Goal: Check status: Check status

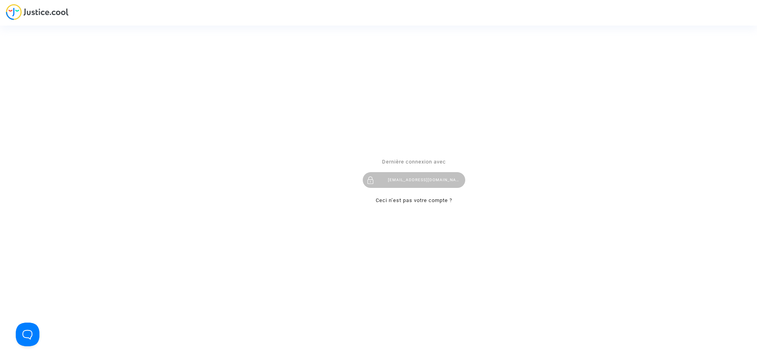
click at [429, 181] on div "imitxelena@reclamapormi.com" at bounding box center [414, 180] width 103 height 16
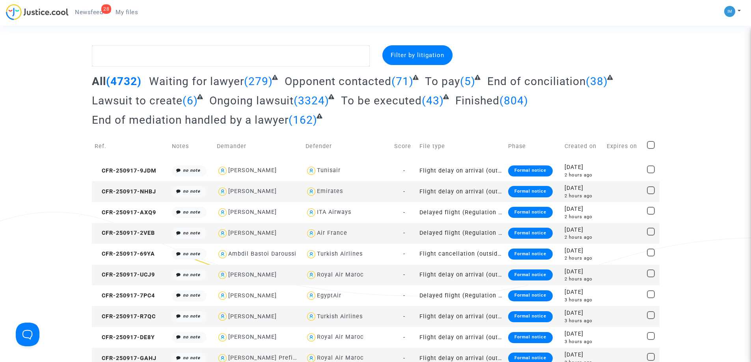
click at [456, 81] on span "To pay" at bounding box center [442, 81] width 35 height 13
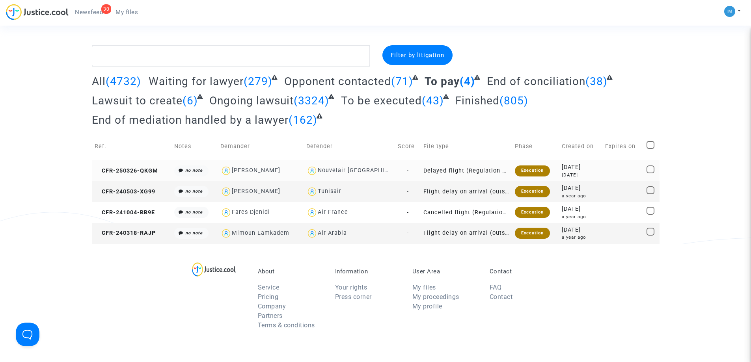
click at [527, 168] on div "Execution" at bounding box center [532, 171] width 35 height 11
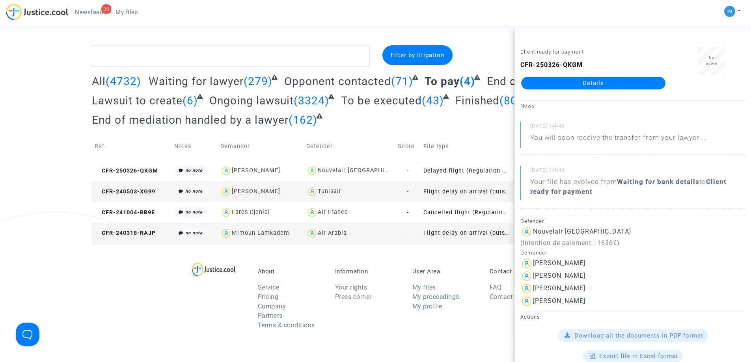
click at [494, 196] on td "Flight delay on arrival (outside of EU - Montreal Convention)" at bounding box center [466, 191] width 91 height 21
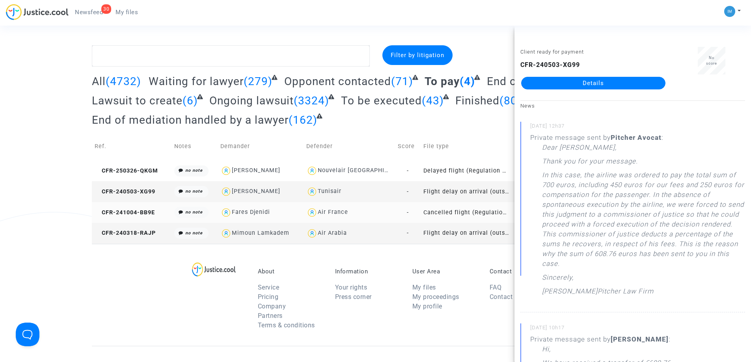
click at [465, 212] on td "Cancelled flight (Regulation EC 261/2004)" at bounding box center [466, 212] width 91 height 21
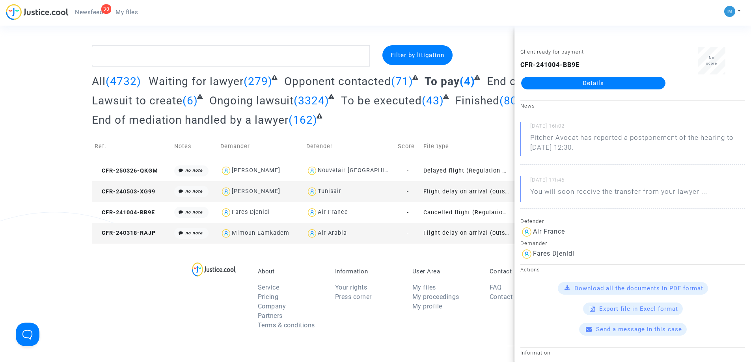
click at [470, 238] on td "Flight delay on arrival (outside of EU - Montreal Convention)" at bounding box center [466, 233] width 91 height 21
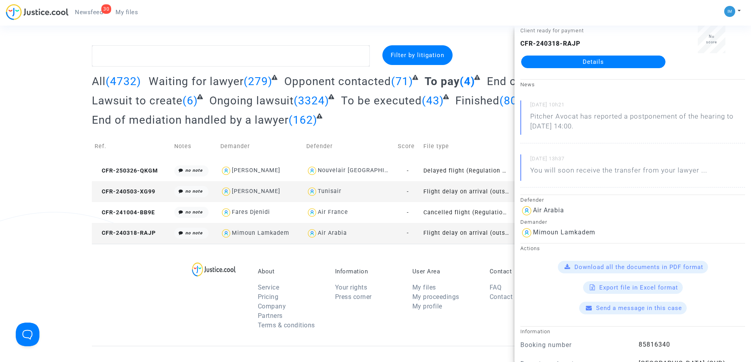
scroll to position [39, 0]
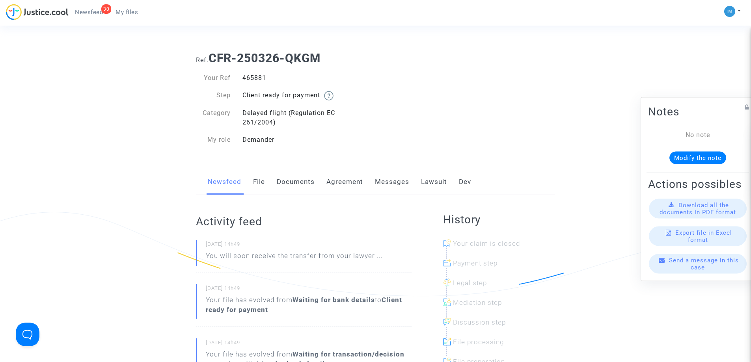
click at [431, 181] on link "Lawsuit" at bounding box center [434, 182] width 26 height 26
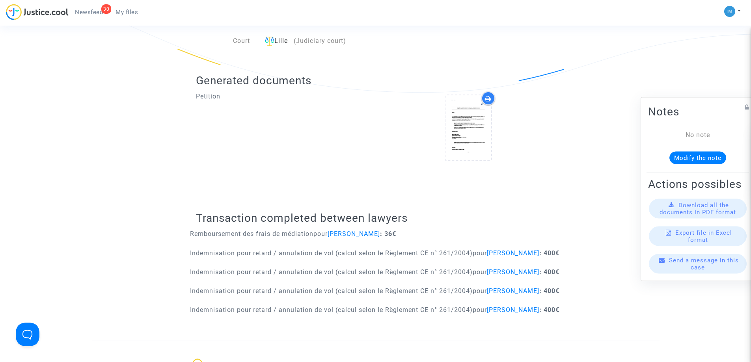
scroll to position [243, 0]
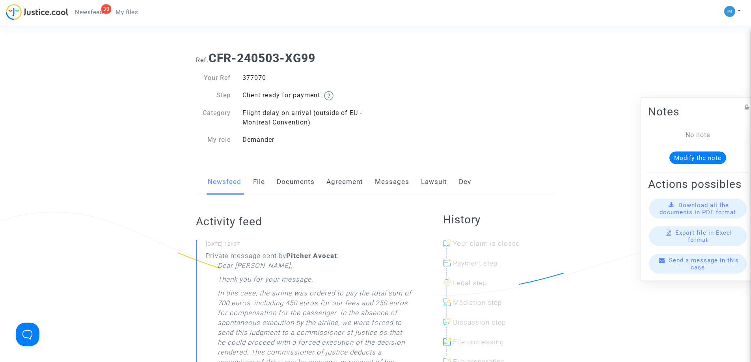
click at [433, 180] on link "Lawsuit" at bounding box center [434, 182] width 26 height 26
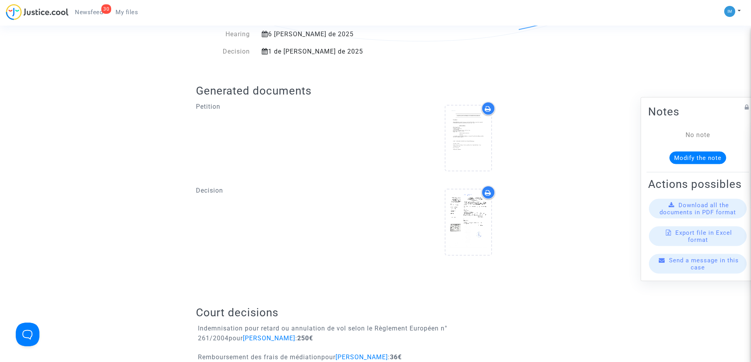
scroll to position [369, 0]
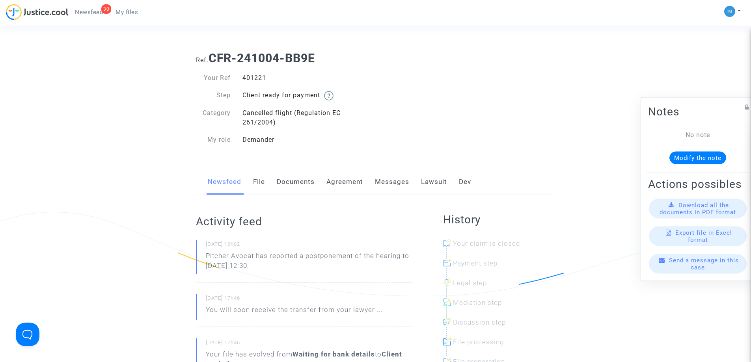
click at [429, 184] on link "Lawsuit" at bounding box center [434, 182] width 26 height 26
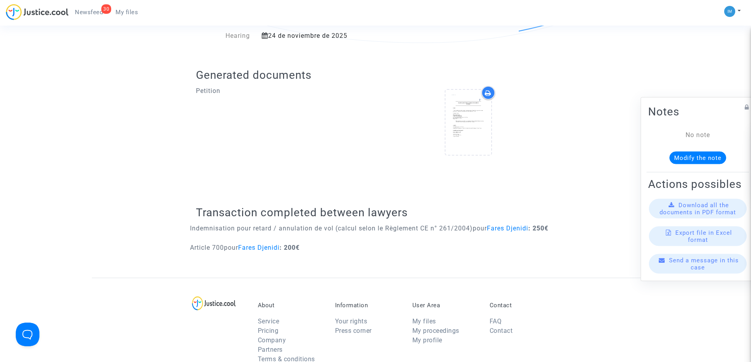
scroll to position [257, 0]
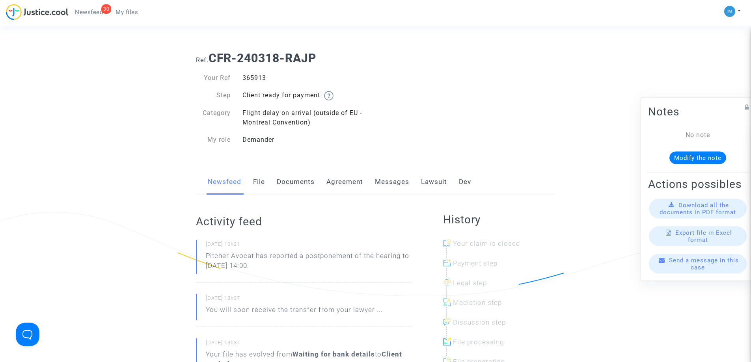
click at [436, 187] on link "Lawsuit" at bounding box center [434, 182] width 26 height 26
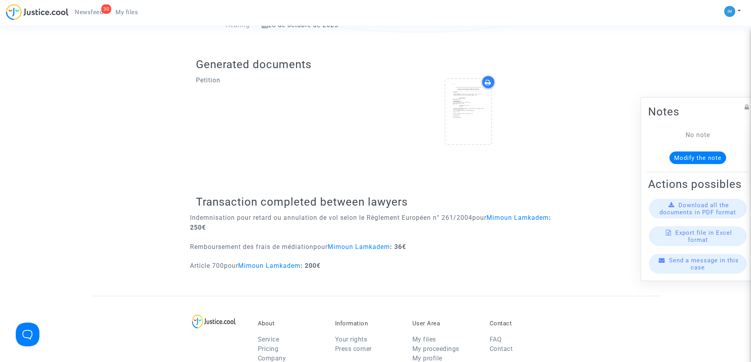
scroll to position [317, 0]
